Goal: Transaction & Acquisition: Purchase product/service

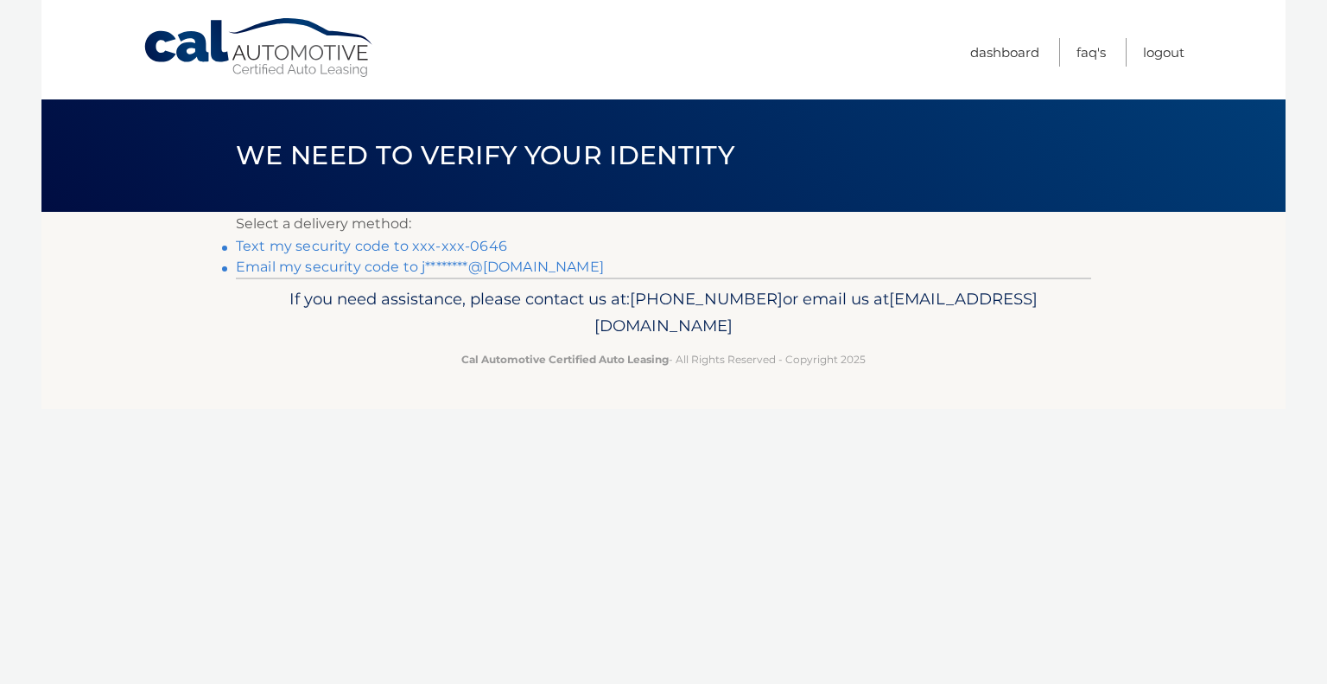
click at [482, 247] on link "Text my security code to xxx-xxx-0646" at bounding box center [371, 246] width 271 height 16
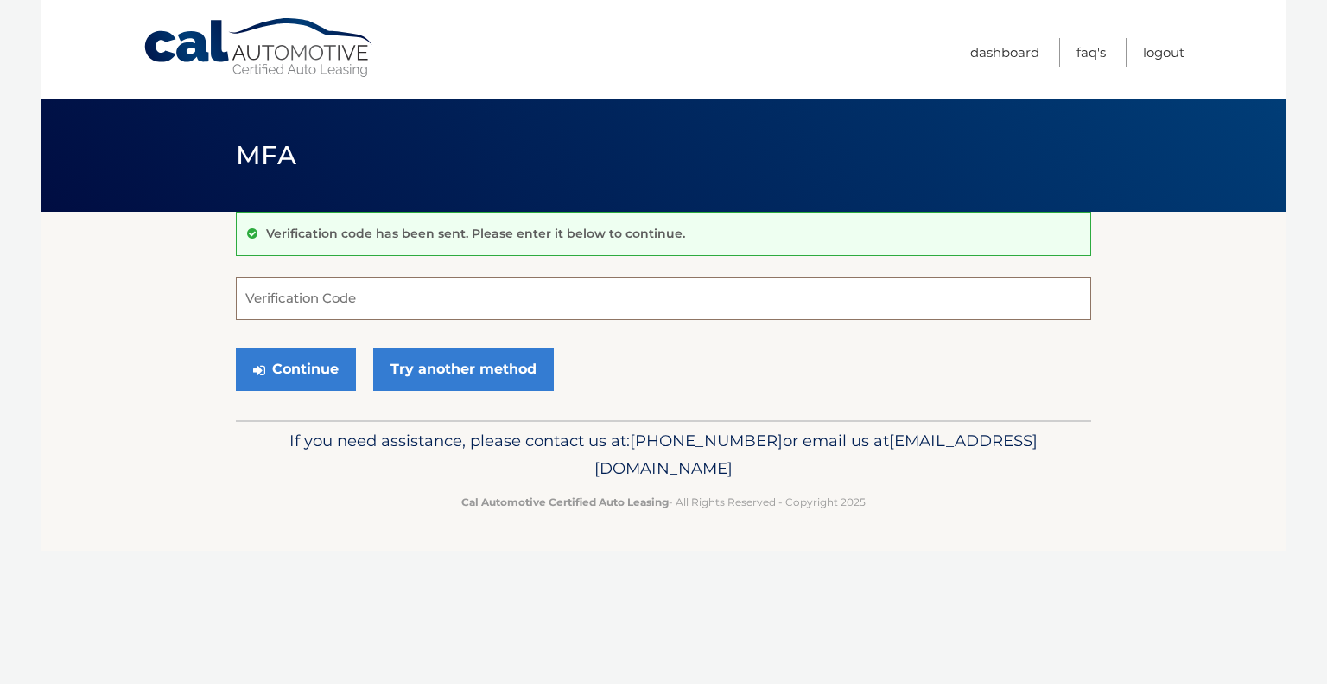
click at [404, 299] on input "Verification Code" at bounding box center [663, 298] width 855 height 43
type input "852615"
click at [328, 371] on button "Continue" at bounding box center [296, 368] width 120 height 43
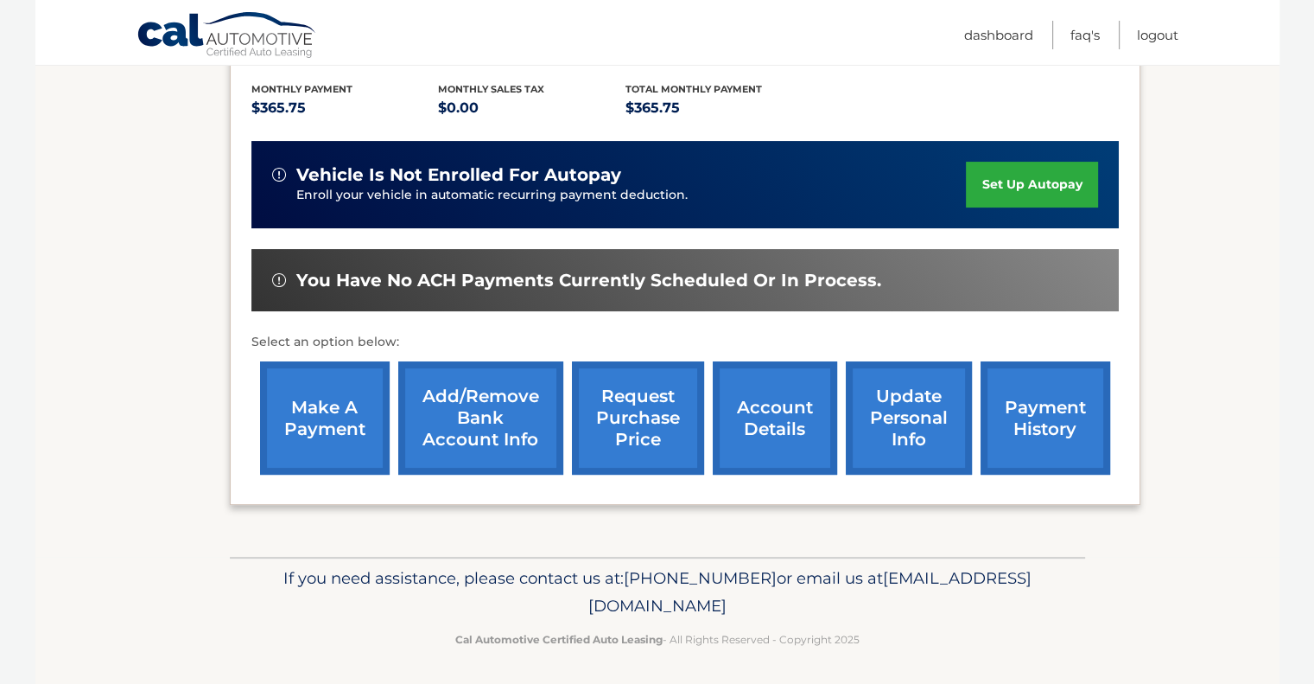
scroll to position [361, 0]
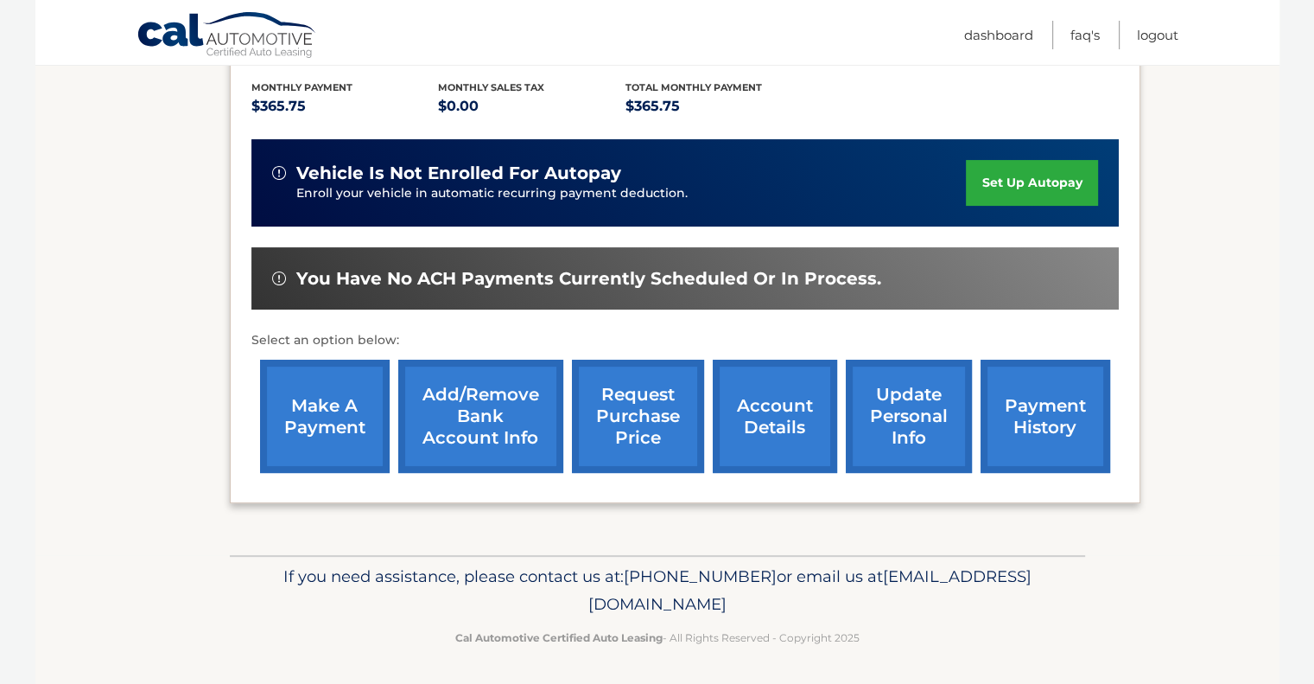
click at [329, 381] on link "make a payment" at bounding box center [325, 415] width 130 height 113
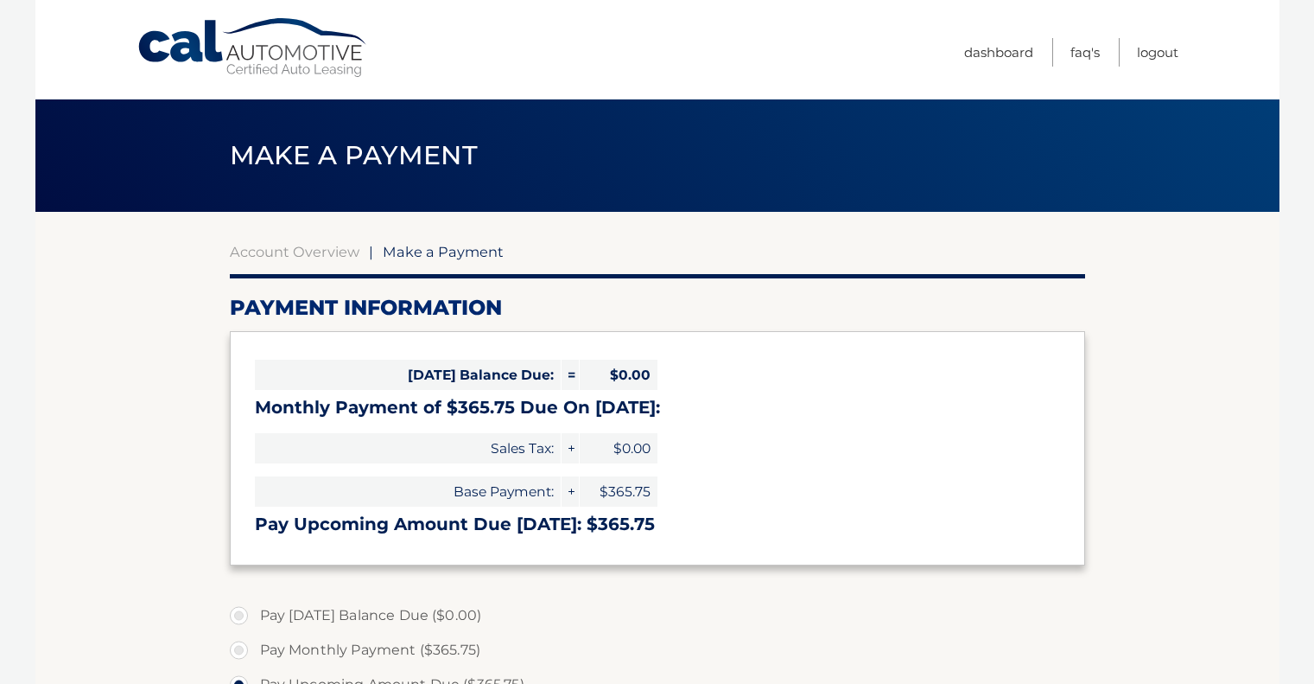
select select "MTFhZDlhNDUtOWEwNi00ZDQ5LTkxYWQtOGQyZGRjODZkMzll"
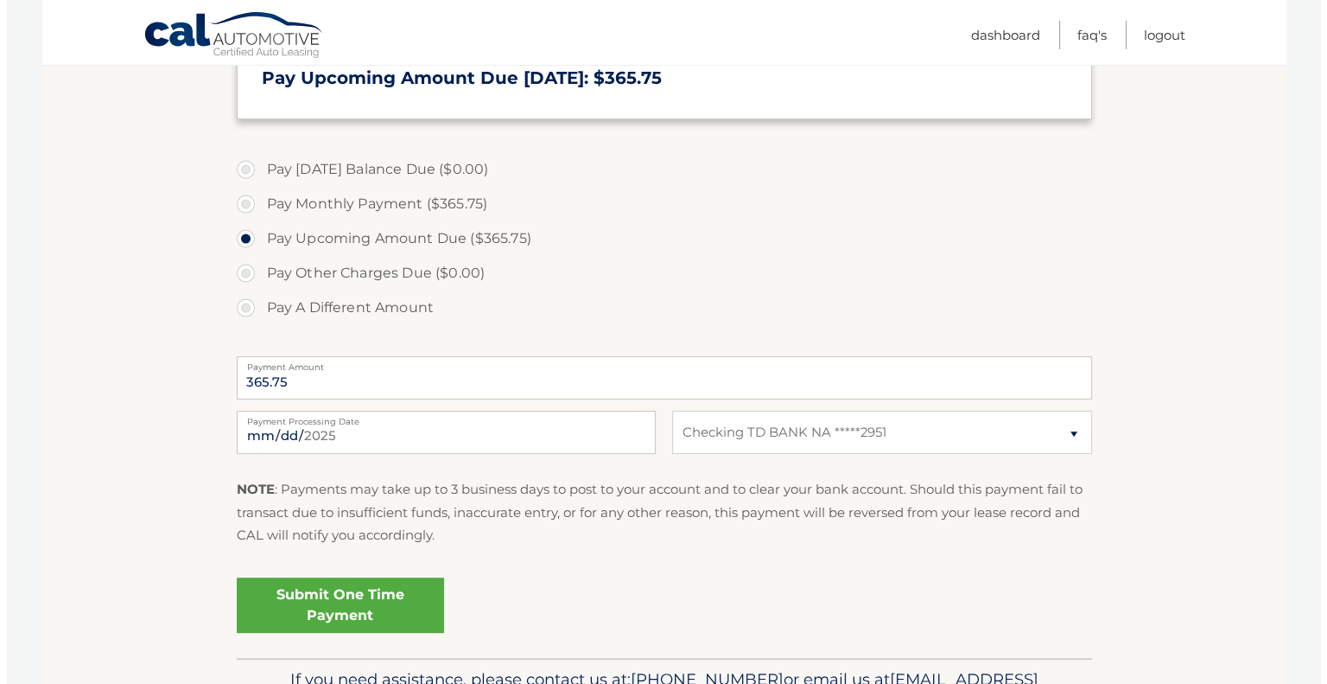
scroll to position [449, 0]
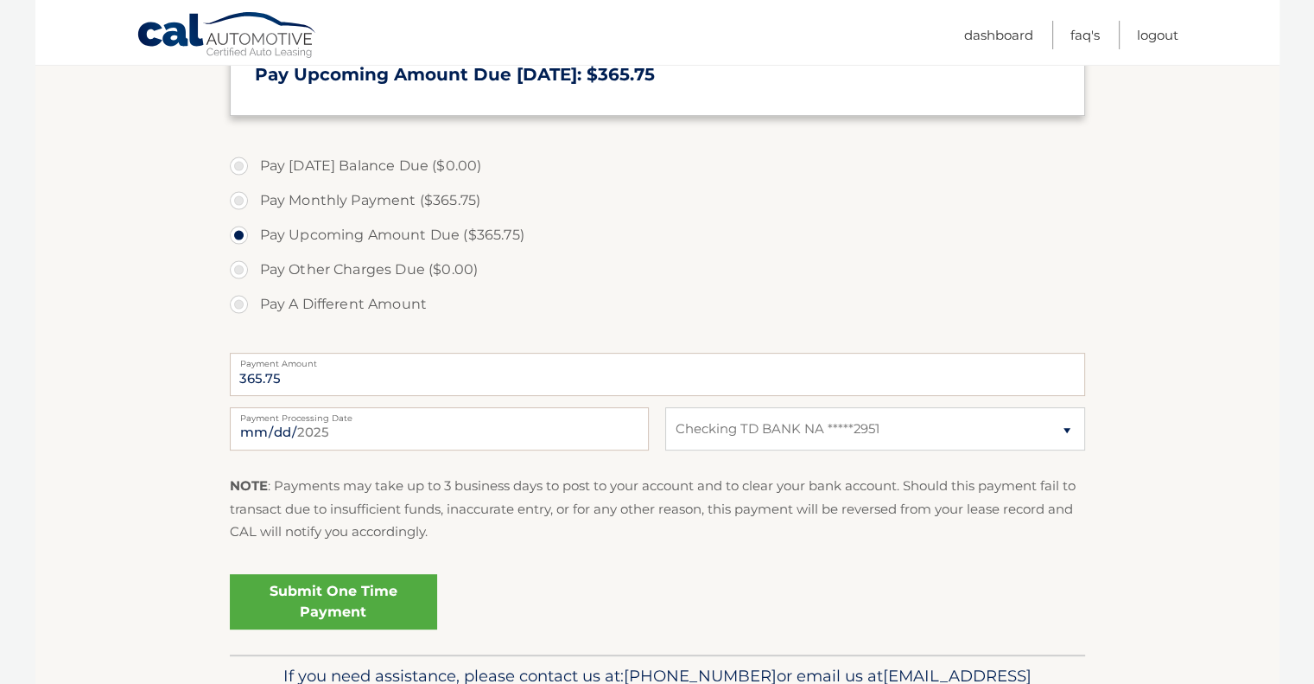
click at [242, 200] on label "Pay Monthly Payment ($365.75)" at bounding box center [657, 200] width 855 height 35
click at [242, 200] on input "Pay Monthly Payment ($365.75)" at bounding box center [245, 197] width 17 height 28
radio input "true"
click at [323, 600] on link "Submit One Time Payment" at bounding box center [333, 601] width 207 height 55
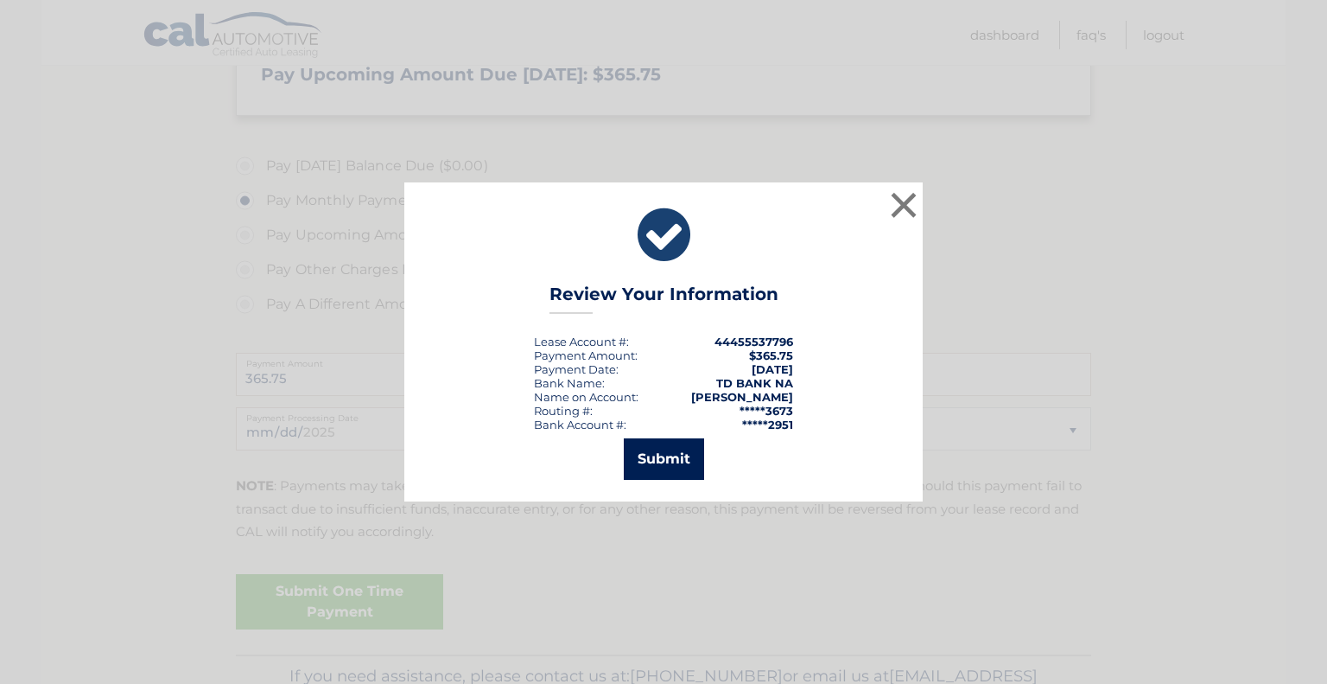
click at [663, 465] on button "Submit" at bounding box center [664, 458] width 80 height 41
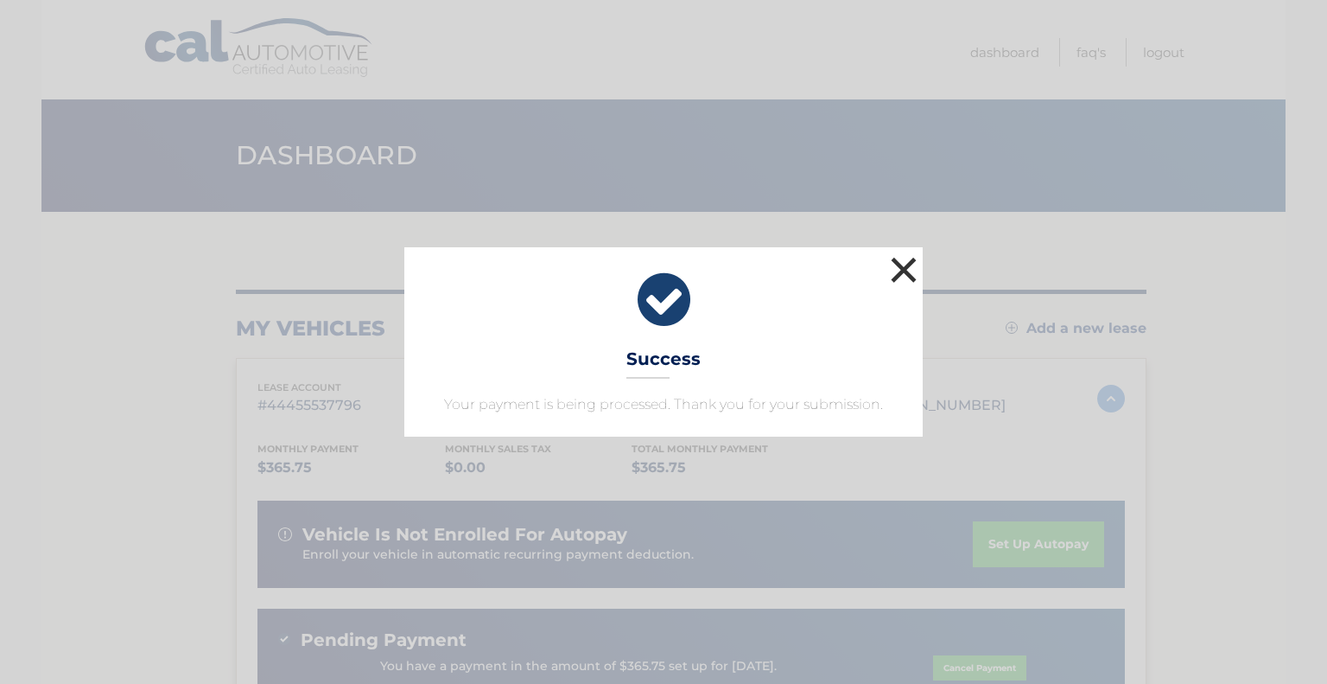
click at [904, 253] on button "×" at bounding box center [904, 269] width 35 height 35
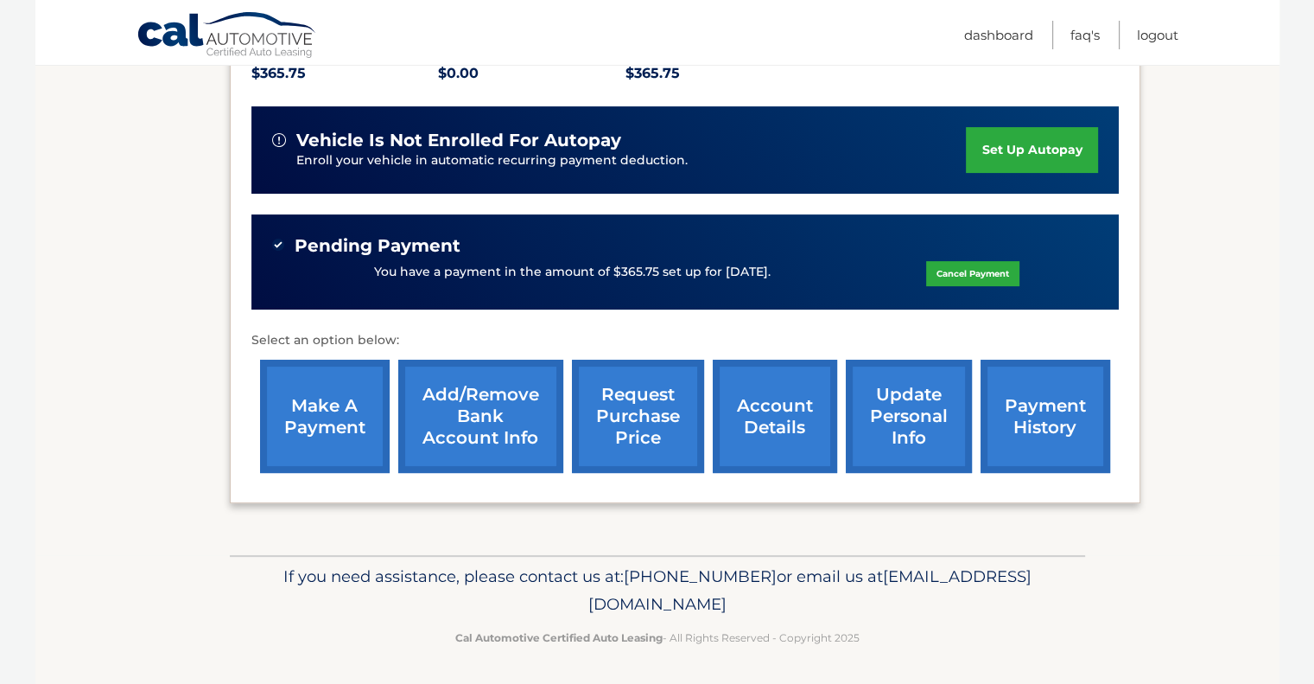
scroll to position [308, 0]
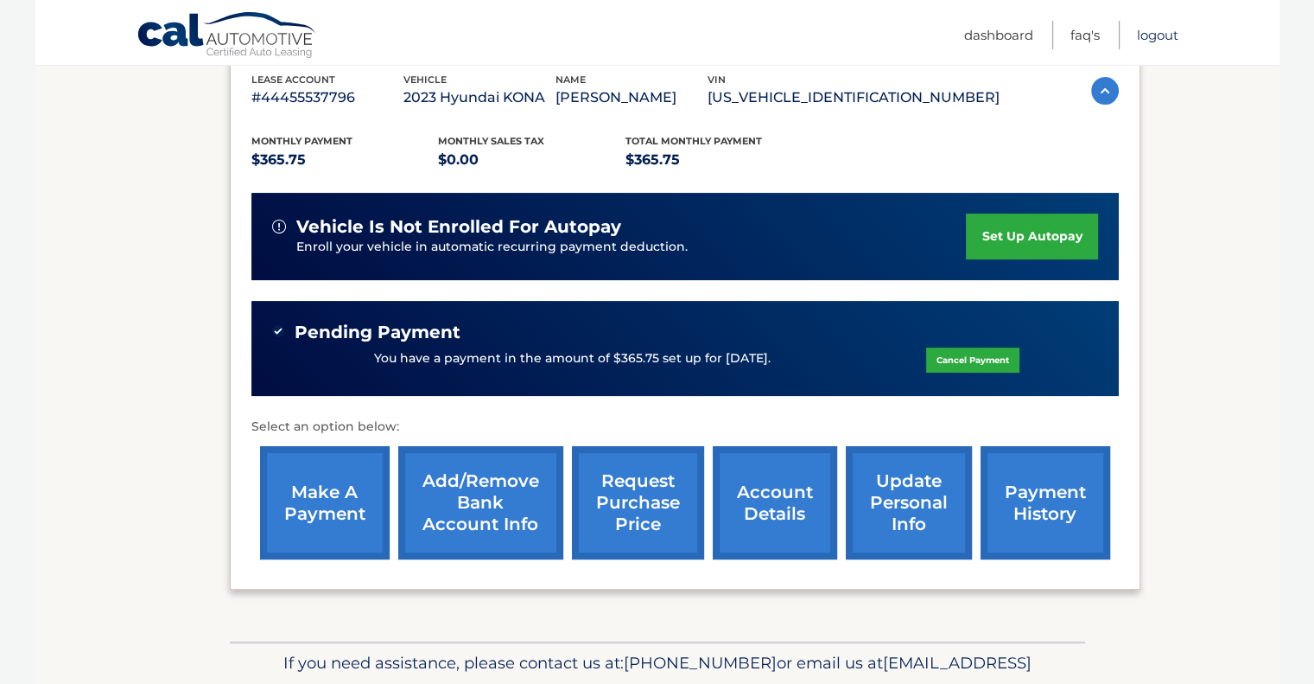
click at [1158, 29] on link "Logout" at bounding box center [1157, 35] width 41 height 29
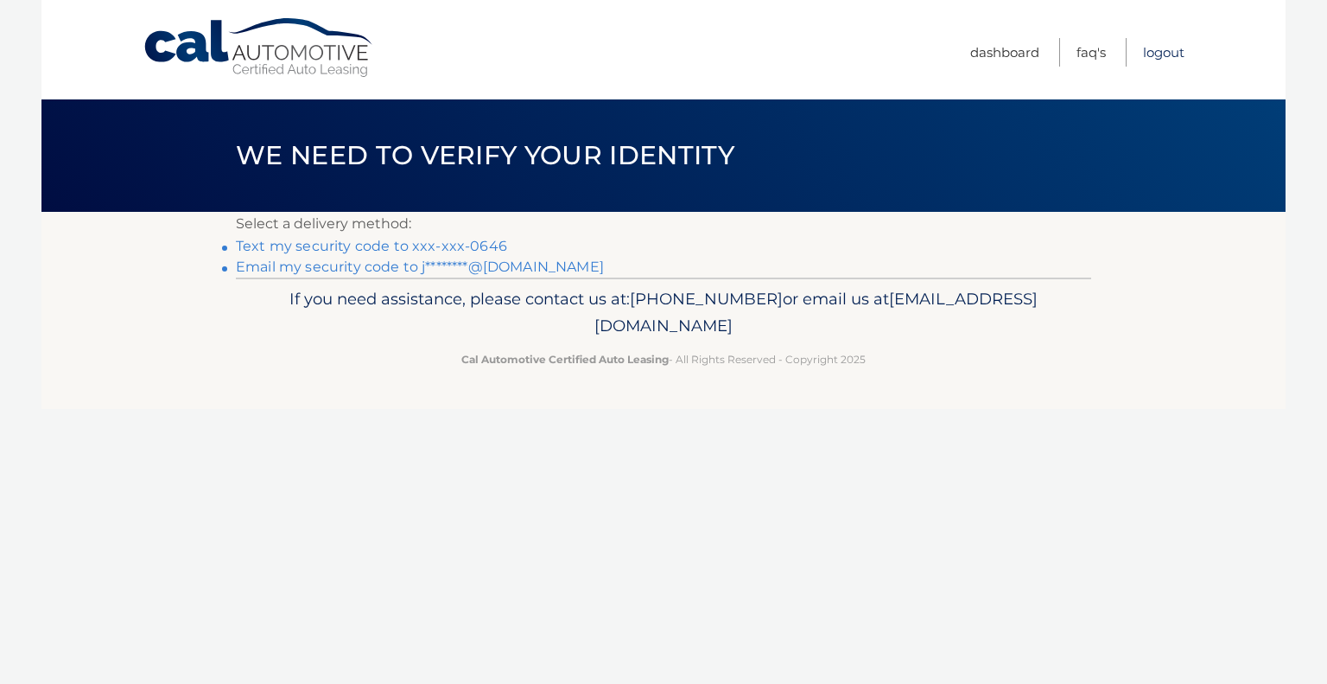
click at [1161, 47] on link "Logout" at bounding box center [1163, 52] width 41 height 29
